Goal: Information Seeking & Learning: Learn about a topic

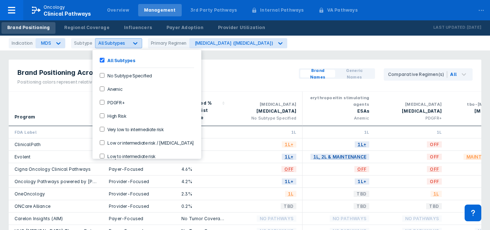
click at [132, 45] on icon at bounding box center [135, 43] width 7 height 7
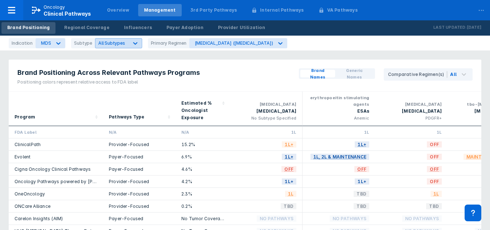
click at [129, 44] on div at bounding box center [135, 43] width 13 height 13
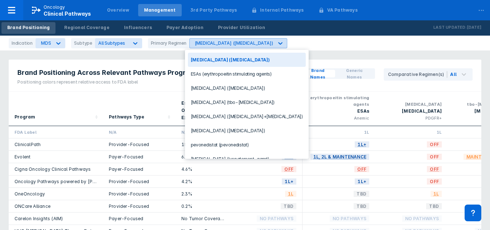
click at [200, 44] on div "[MEDICAL_DATA] ([MEDICAL_DATA])" at bounding box center [234, 42] width 78 height 5
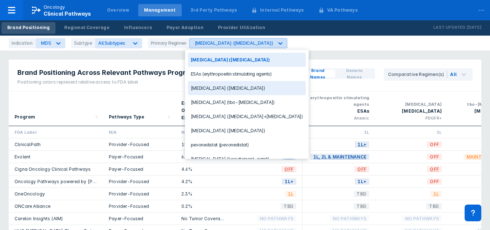
click at [215, 42] on div "[MEDICAL_DATA] ([MEDICAL_DATA])" at bounding box center [234, 42] width 78 height 5
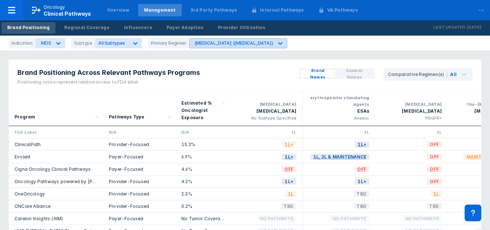
click at [226, 44] on div "[MEDICAL_DATA] ([MEDICAL_DATA])" at bounding box center [234, 42] width 78 height 5
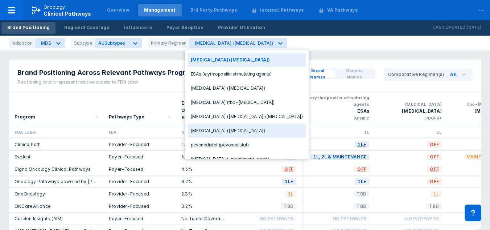
scroll to position [81, 0]
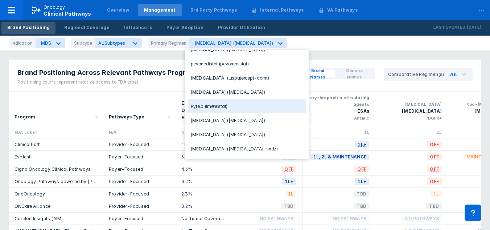
click at [211, 108] on div "Rytelo (imetelstat)" at bounding box center [247, 106] width 118 height 14
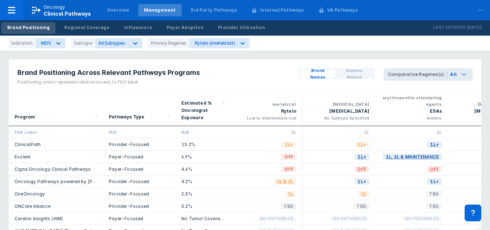
click at [466, 77] on icon at bounding box center [464, 74] width 9 height 9
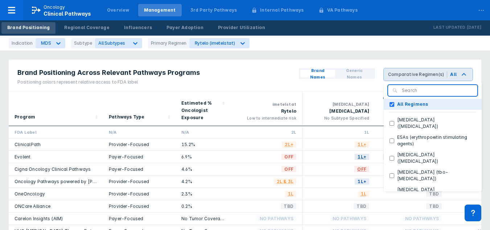
click at [394, 103] on Regimens "All Regimens" at bounding box center [392, 104] width 5 height 5
click at [394, 106] on Regimens "All Regimens" at bounding box center [392, 104] width 5 height 5
checkbox Regimens "true"
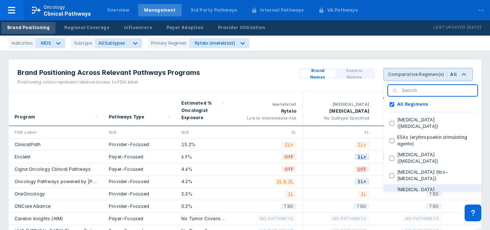
click at [394, 194] on \(decitabine\+cedazuridine\) "[MEDICAL_DATA] ([MEDICAL_DATA]+[MEDICAL_DATA])" at bounding box center [392, 196] width 5 height 5
checkbox \(decitabine\+cedazuridine\) "true"
checkbox Regimens "false"
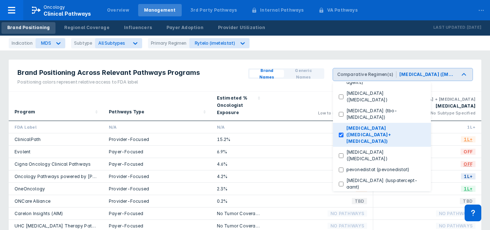
scroll to position [70, 0]
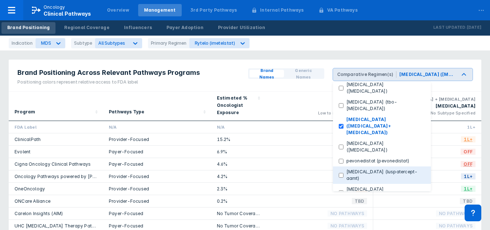
click at [343, 173] on \(luspatercept-aamt\) "[MEDICAL_DATA] (luspatercept-aamt)" at bounding box center [341, 175] width 5 height 5
checkbox \(luspatercept-aamt\) "true"
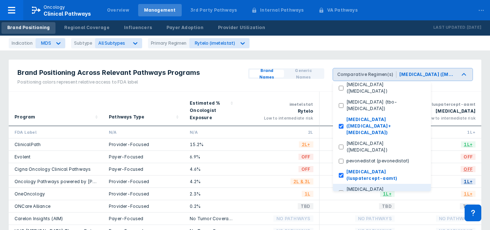
click at [343, 190] on \(lenalidomide\) "[MEDICAL_DATA] ([MEDICAL_DATA])" at bounding box center [341, 192] width 5 height 5
checkbox \(lenalidomide\) "true"
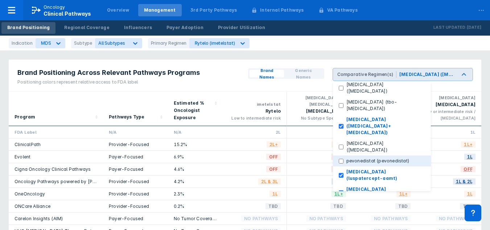
click at [343, 159] on \(pevonedistat\) "pevonedistat (pevonedistat)" at bounding box center [341, 161] width 5 height 5
checkbox \(pevonedistat\) "true"
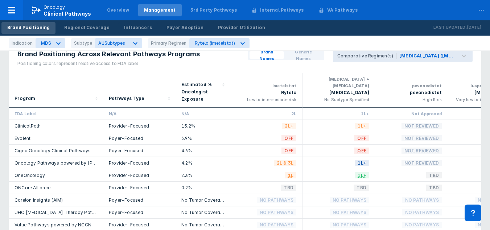
scroll to position [20, 0]
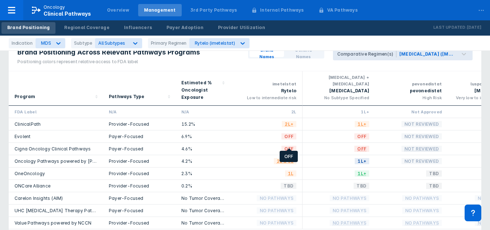
click at [289, 140] on span "OFF" at bounding box center [288, 136] width 15 height 8
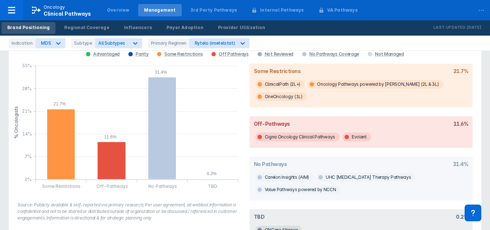
scroll to position [330, 0]
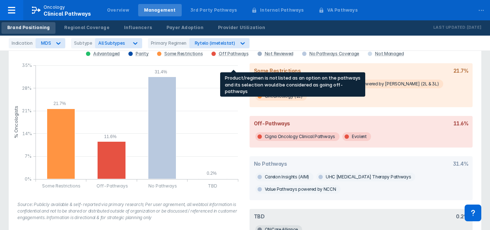
click at [231, 57] on div "Off Pathways" at bounding box center [234, 54] width 30 height 6
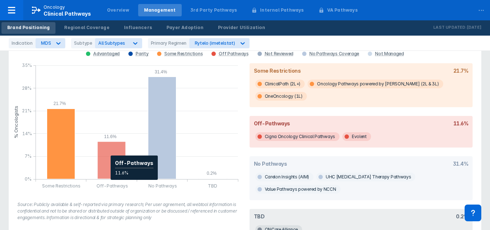
click at [107, 165] on icon "column chart , with 1 column series, . Y-scale minimum value is 0 , maximum val…" at bounding box center [112, 159] width 28 height 37
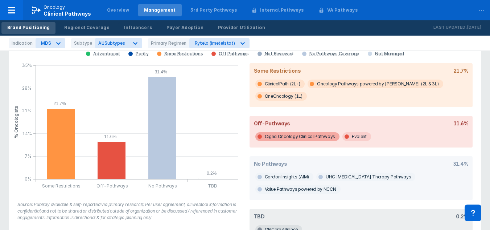
click at [321, 141] on span "Cigna Oncology Clinical Pathways" at bounding box center [297, 136] width 84 height 9
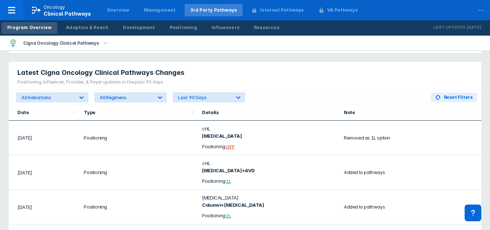
scroll to position [464, 0]
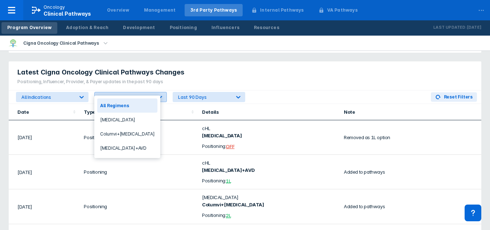
click at [156, 90] on div at bounding box center [159, 96] width 13 height 13
click at [160, 93] on icon at bounding box center [159, 96] width 7 height 7
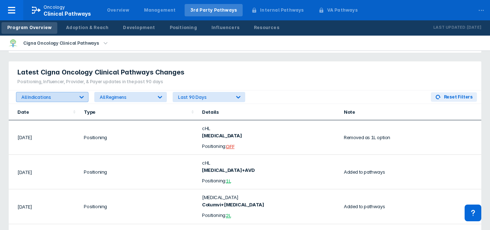
click at [82, 93] on icon at bounding box center [81, 96] width 7 height 7
click at [78, 90] on div at bounding box center [81, 96] width 13 height 13
click at [221, 93] on div "Last 90 Days" at bounding box center [202, 96] width 58 height 9
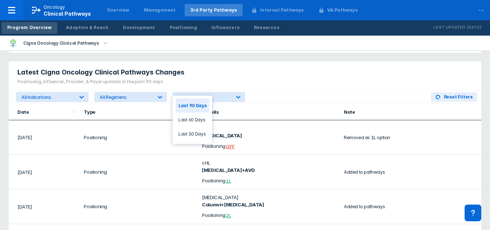
click at [256, 90] on div "All Indications All Regimens 3 results available. Use Up and Down to choose opt…" at bounding box center [245, 96] width 473 height 13
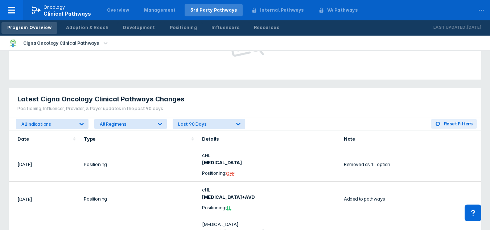
scroll to position [435, 0]
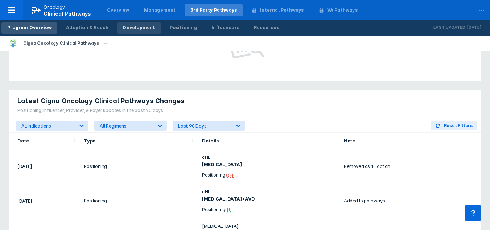
click at [143, 29] on div "Development" at bounding box center [139, 27] width 32 height 7
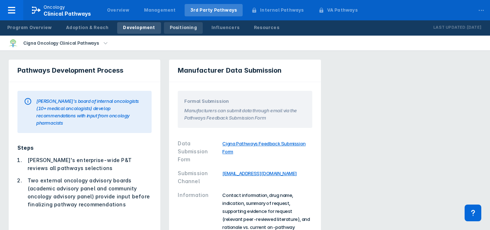
click at [172, 29] on div "Positioning" at bounding box center [183, 27] width 27 height 7
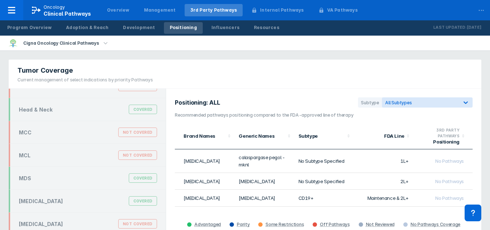
scroll to position [563, 0]
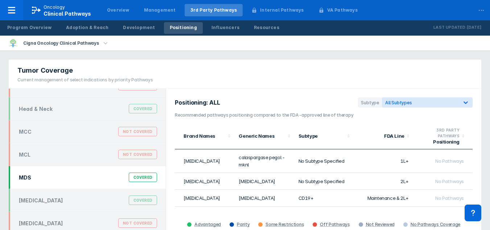
click at [78, 182] on div "MDS Covered" at bounding box center [88, 177] width 147 height 14
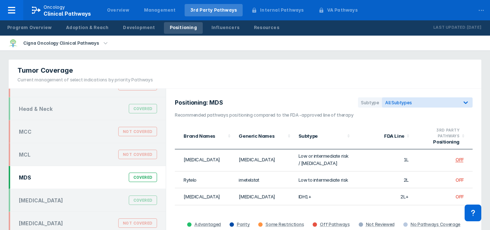
scroll to position [158, 0]
click at [456, 182] on span "OFF" at bounding box center [460, 179] width 8 height 6
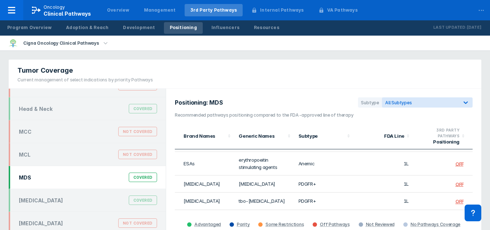
scroll to position [11, 0]
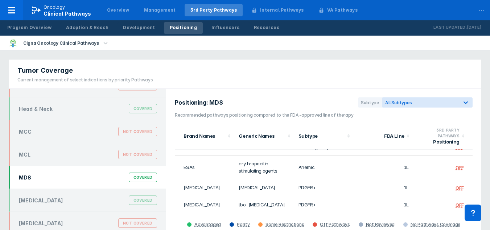
click at [102, 42] on icon "button" at bounding box center [106, 43] width 8 height 8
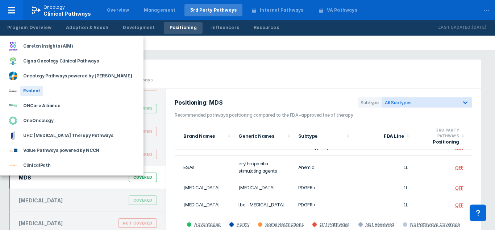
click at [51, 88] on div "Evolent" at bounding box center [72, 90] width 144 height 15
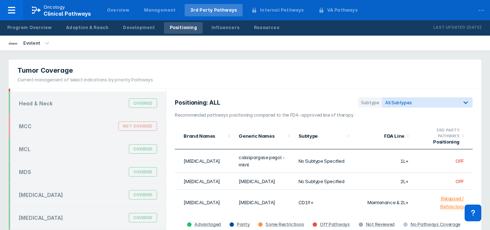
scroll to position [580, 0]
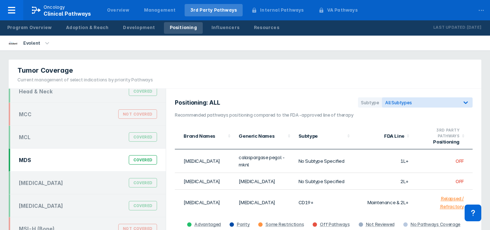
click at [64, 161] on div "MDS Covered" at bounding box center [88, 160] width 147 height 14
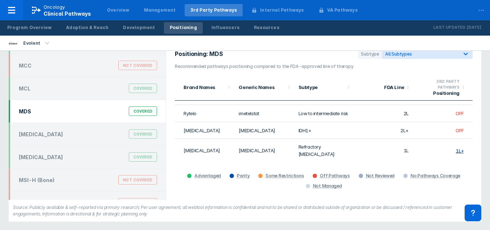
scroll to position [174, 0]
drag, startPoint x: 309, startPoint y: 132, endPoint x: 295, endPoint y: 123, distance: 16.9
click at [295, 123] on td "Low to intermediate risk" at bounding box center [323, 114] width 59 height 17
copy td "Low to intermediate risk"
click at [354, 123] on td "2L" at bounding box center [383, 114] width 59 height 17
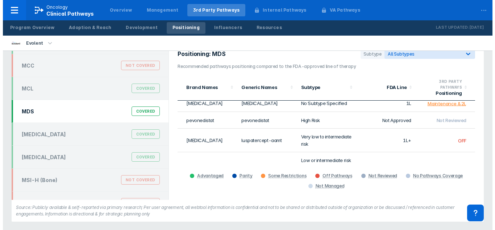
scroll to position [112, 0]
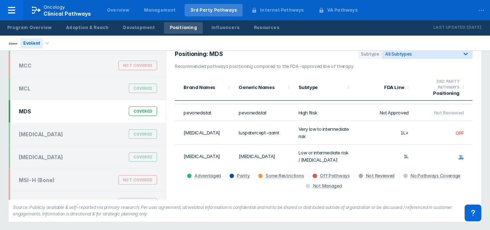
click at [43, 43] on icon "button" at bounding box center [47, 43] width 8 height 8
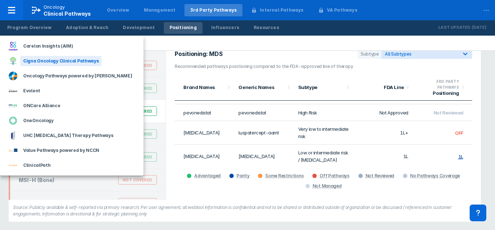
click at [44, 64] on div "Cigna Oncology Clinical Pathways" at bounding box center [60, 61] width 81 height 10
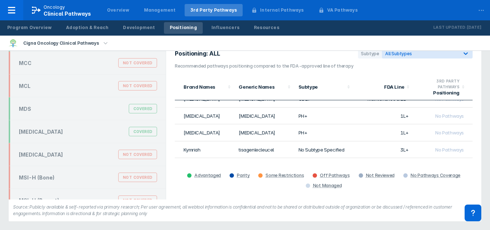
scroll to position [581, 0]
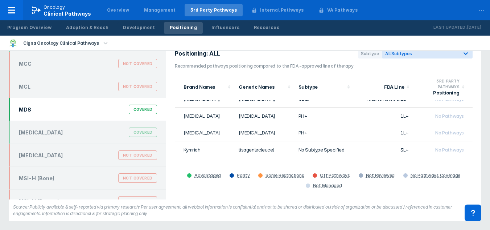
click at [71, 110] on div "MDS Covered" at bounding box center [88, 109] width 147 height 14
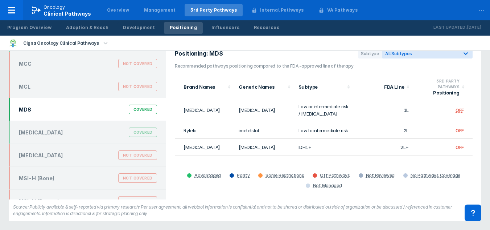
scroll to position [159, 0]
click at [305, 116] on td "Low or intermediate risk / [MEDICAL_DATA]" at bounding box center [323, 110] width 59 height 24
copy td "Low or intermediate risk / [MEDICAL_DATA]"
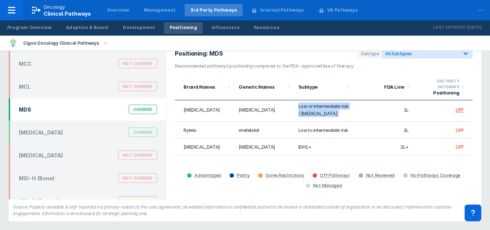
click at [322, 122] on td "Low or intermediate risk / [MEDICAL_DATA]" at bounding box center [323, 110] width 59 height 24
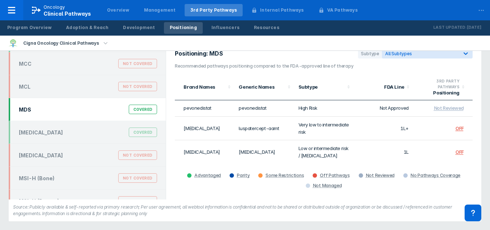
scroll to position [116, 0]
click at [309, 125] on td "Very low to intermediate risk" at bounding box center [323, 129] width 59 height 24
copy td "Very low to intermediate risk"
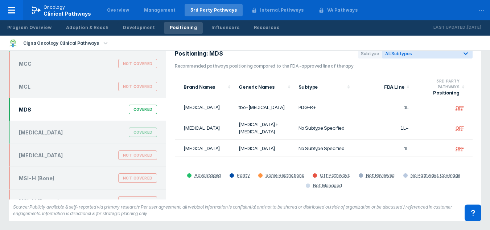
scroll to position [56, 0]
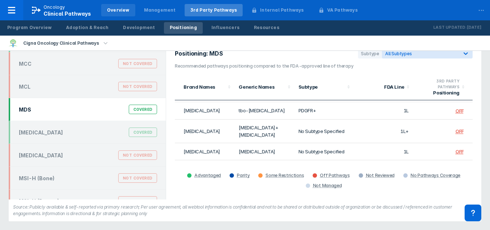
click at [117, 7] on div "Overview" at bounding box center [118, 10] width 34 height 12
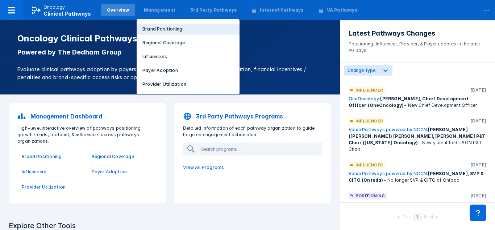
click at [147, 32] on p "Brand Positioning" at bounding box center [163, 29] width 40 height 7
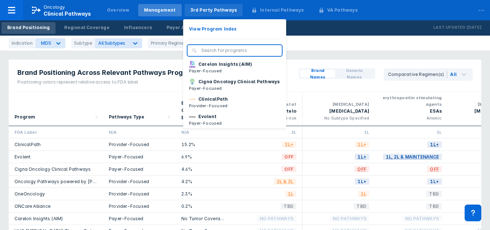
click at [198, 10] on div "3rd Party Pathways" at bounding box center [213, 10] width 47 height 7
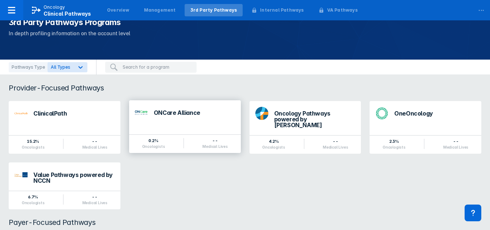
scroll to position [28, 0]
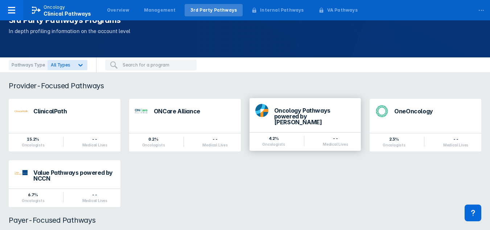
click at [287, 114] on div "Oncology Pathways powered by [PERSON_NAME]" at bounding box center [314, 115] width 81 height 17
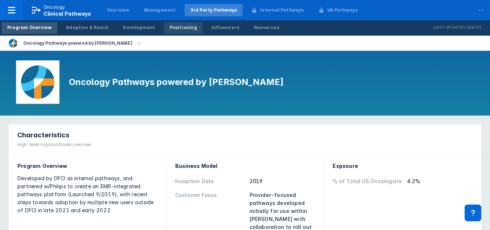
click at [171, 30] on div "Positioning" at bounding box center [183, 27] width 27 height 7
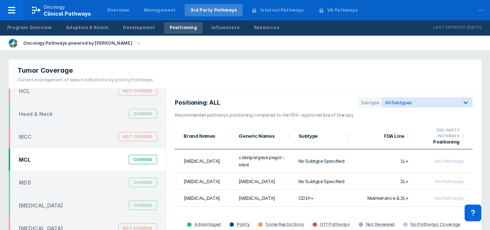
scroll to position [557, 0]
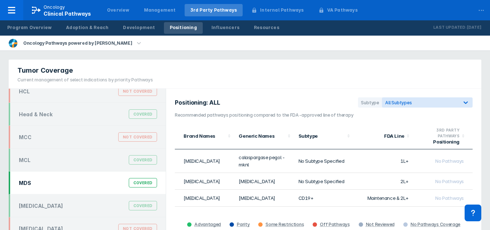
click at [55, 187] on div "MDS Covered" at bounding box center [88, 183] width 147 height 14
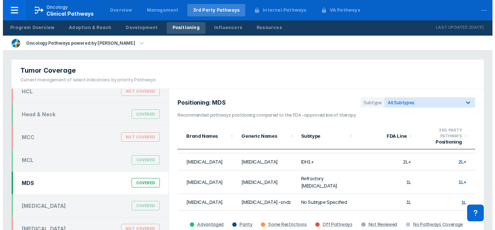
scroll to position [192, 0]
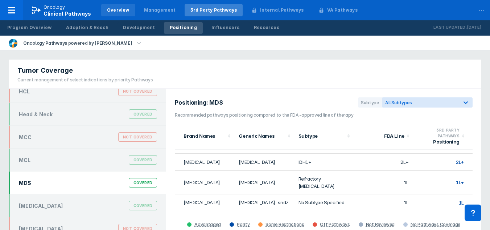
click at [112, 8] on div "Overview" at bounding box center [118, 10] width 22 height 7
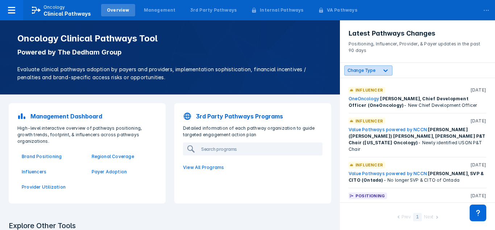
click at [367, 71] on span "Change Type" at bounding box center [362, 69] width 28 height 5
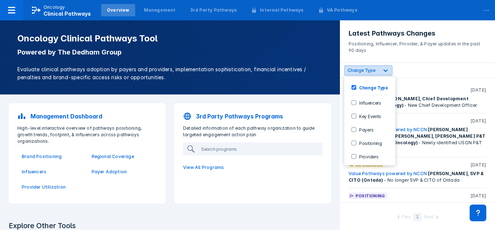
click at [368, 70] on span "Change Type" at bounding box center [362, 69] width 28 height 5
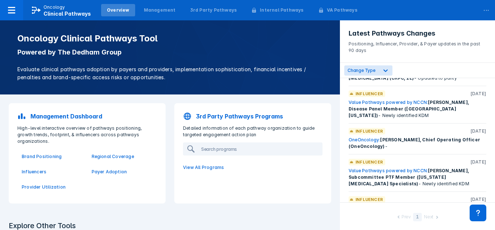
scroll to position [272, 0]
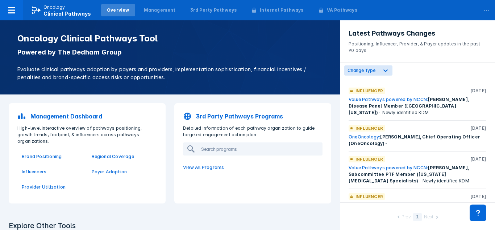
click at [186, 26] on div "Oncology Clinical Pathways Tool Powered by The Dedham Group Evaluate clinical p…" at bounding box center [170, 57] width 340 height 74
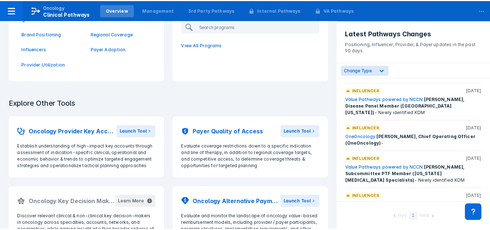
scroll to position [0, 0]
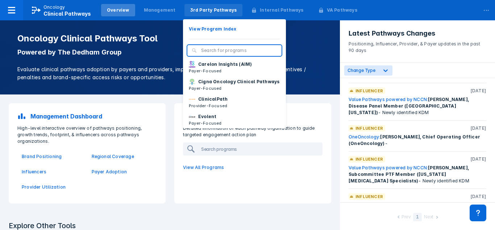
click at [208, 5] on div "3rd Party Pathways" at bounding box center [214, 10] width 58 height 12
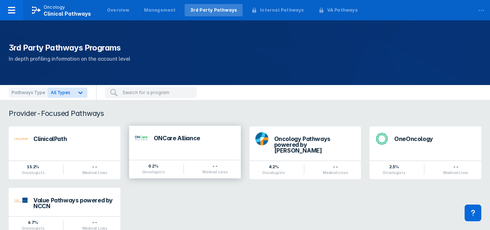
scroll to position [89, 0]
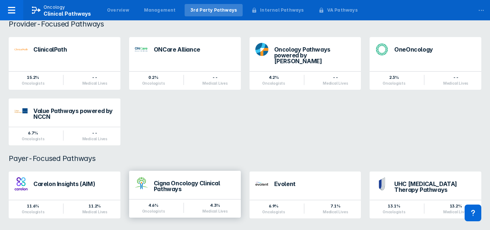
click at [172, 180] on div "Cigna Oncology Clinical Pathways" at bounding box center [194, 186] width 81 height 12
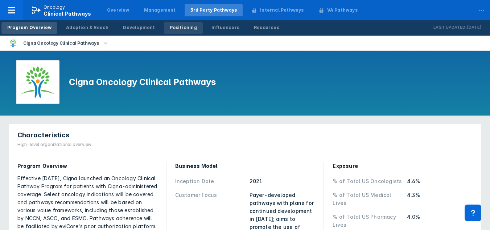
click at [180, 28] on div "Positioning" at bounding box center [183, 27] width 27 height 7
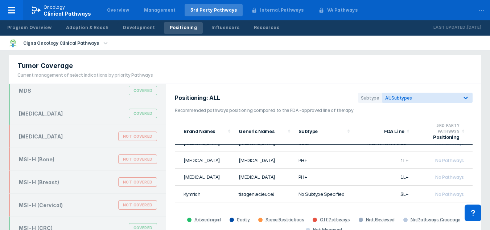
scroll to position [645, 0]
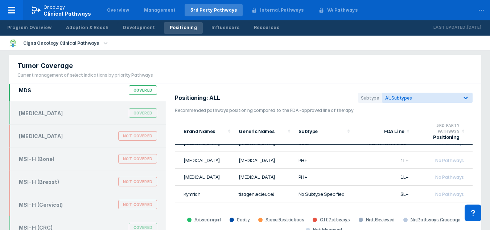
click at [82, 102] on div "MDS Covered" at bounding box center [87, 90] width 157 height 23
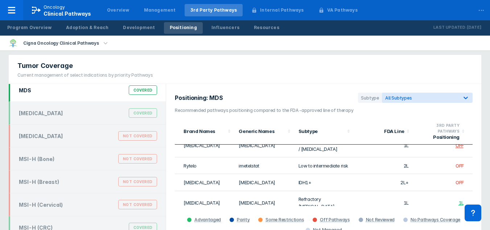
scroll to position [167, 0]
click at [338, 99] on section "Positioning: MDS Subtype All Subtypes" at bounding box center [324, 99] width 298 height 15
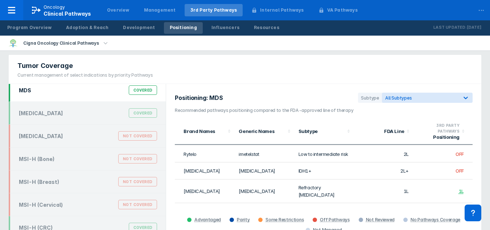
scroll to position [178, 0]
click at [111, 13] on div "Overview" at bounding box center [118, 10] width 22 height 7
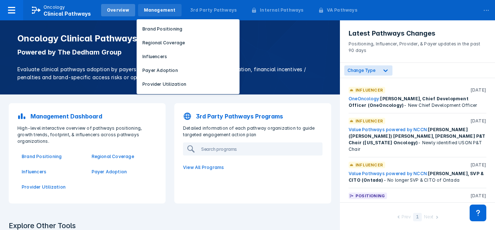
click at [150, 13] on div "Management" at bounding box center [160, 10] width 32 height 7
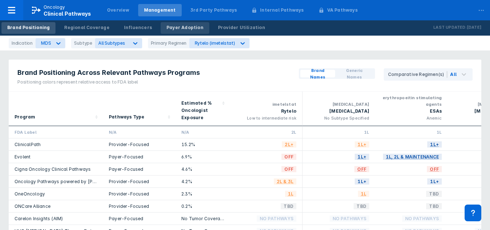
click at [161, 27] on link "Payer Adoption" at bounding box center [185, 28] width 49 height 12
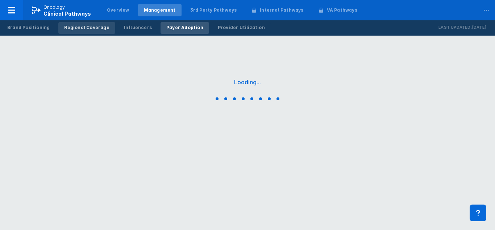
click at [82, 26] on div "Regional Coverage" at bounding box center [86, 27] width 45 height 7
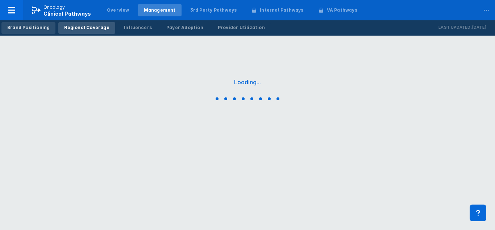
click at [33, 26] on div "Brand Positioning" at bounding box center [28, 27] width 42 height 7
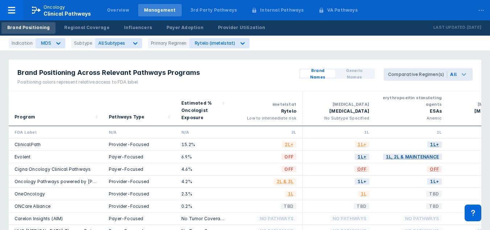
click at [467, 78] on icon at bounding box center [464, 74] width 9 height 9
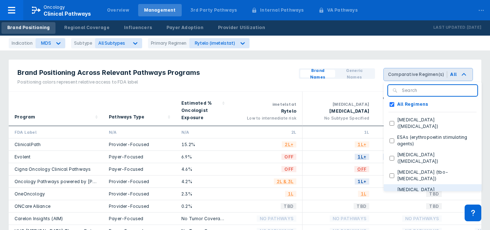
click at [394, 194] on \(decitabine\+cedazuridine\) "[MEDICAL_DATA] ([MEDICAL_DATA]+[MEDICAL_DATA])" at bounding box center [392, 196] width 5 height 5
checkbox \(decitabine\+cedazuridine\) "true"
checkbox Regimens "false"
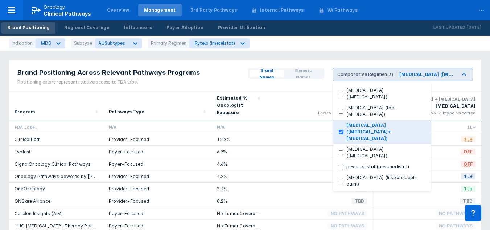
scroll to position [65, 0]
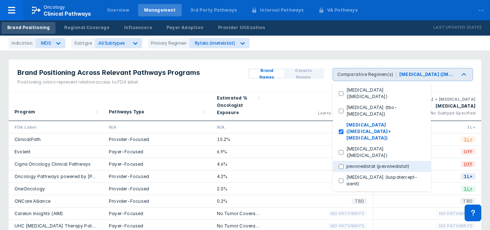
click at [342, 164] on \(pevonedistat\) "pevonedistat (pevonedistat)" at bounding box center [341, 166] width 5 height 5
checkbox \(pevonedistat\) "true"
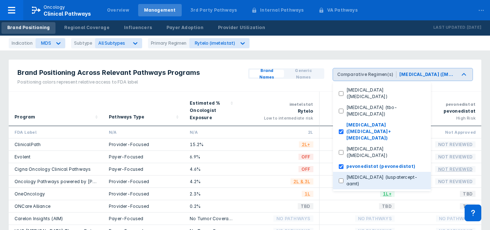
click at [343, 178] on \(luspatercept-aamt\) "[MEDICAL_DATA] (luspatercept-aamt)" at bounding box center [341, 180] width 5 height 5
checkbox \(luspatercept-aamt\) "true"
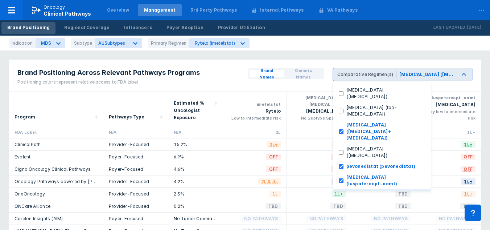
click at [343, 196] on \(lenalidomide\) "[MEDICAL_DATA] ([MEDICAL_DATA])" at bounding box center [341, 198] width 5 height 5
checkbox \(lenalidomide\) "true"
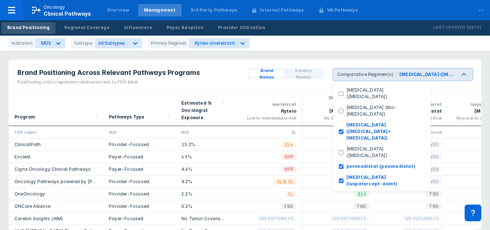
click at [301, 58] on div "Brand Positioning Across Relevant Pathways Programs Positioning colors represen…" at bounding box center [244, 183] width 481 height 256
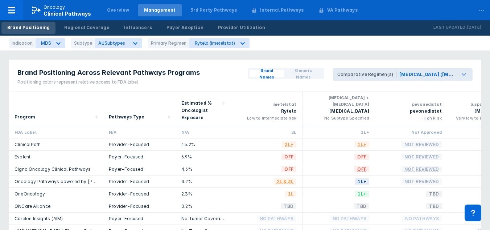
click at [466, 71] on icon at bounding box center [464, 74] width 9 height 9
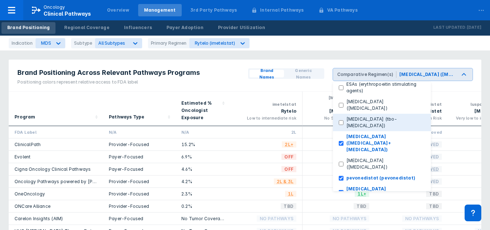
scroll to position [70, 0]
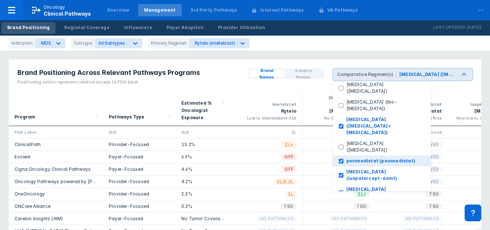
click at [343, 159] on \(pevonedistat\) "pevonedistat (pevonedistat)" at bounding box center [341, 161] width 5 height 5
checkbox \(pevonedistat\) "false"
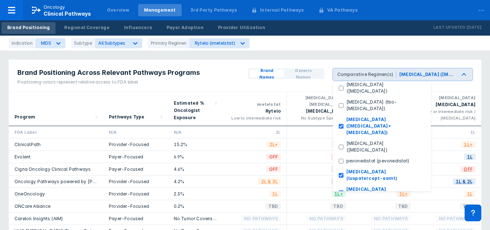
click at [276, 92] on div "imetelstat Rytelo Low to intermediate risk" at bounding box center [254, 108] width 65 height 34
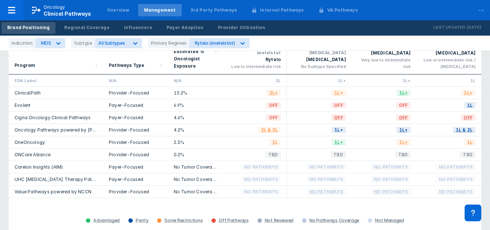
scroll to position [45, 0]
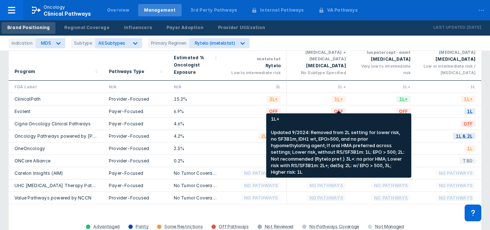
click at [341, 103] on span "1L+" at bounding box center [339, 99] width 15 height 8
click at [335, 103] on span "1L+" at bounding box center [339, 99] width 15 height 8
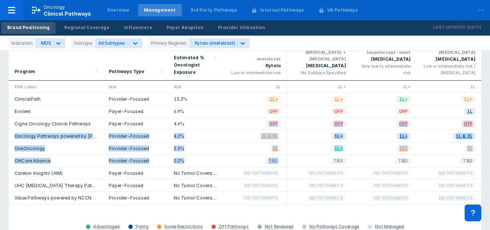
drag, startPoint x: 340, startPoint y: 106, endPoint x: 328, endPoint y: 164, distance: 59.5
click at [328, 164] on div "FDA Label N/A N/A 2L 1L+ 1L+ 1L ClinicalPath Provider-Focused 15.2% 2L+ 1L+ 1L+…" at bounding box center [245, 142] width 473 height 123
click at [326, 163] on div "TBD" at bounding box center [319, 161] width 65 height 12
